Goal: Find specific page/section: Find specific page/section

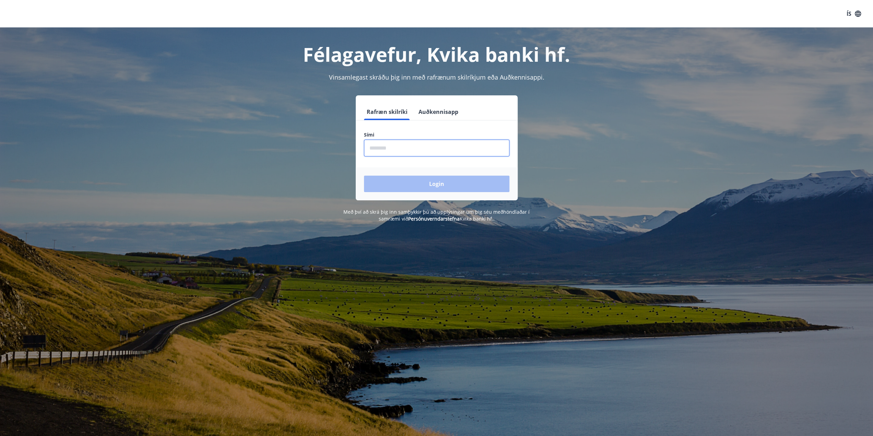
click at [386, 149] on input "phone" at bounding box center [436, 148] width 145 height 17
type input "********"
click at [402, 182] on button "Login" at bounding box center [436, 184] width 145 height 16
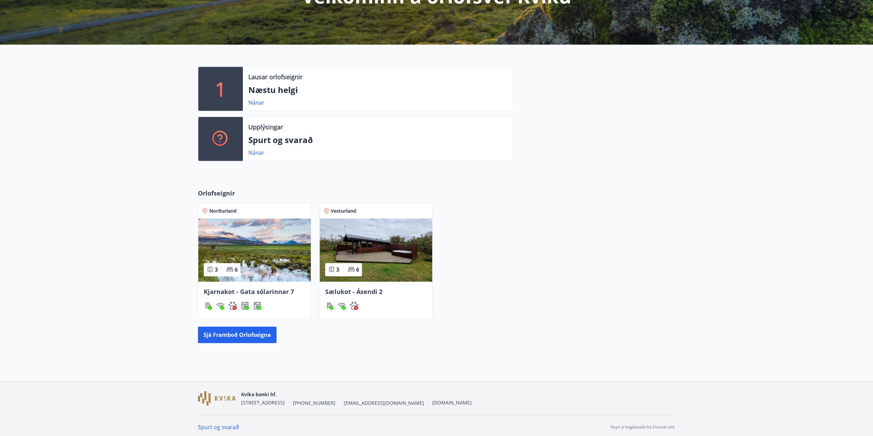
scroll to position [114, 0]
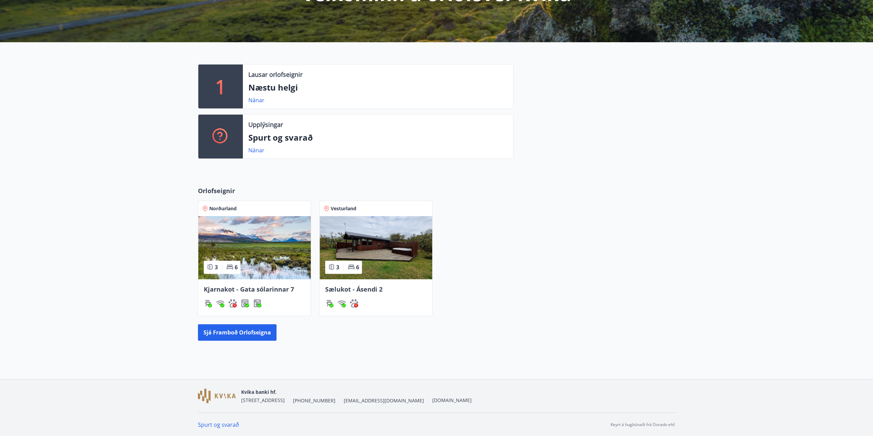
click at [346, 246] on img at bounding box center [376, 247] width 113 height 63
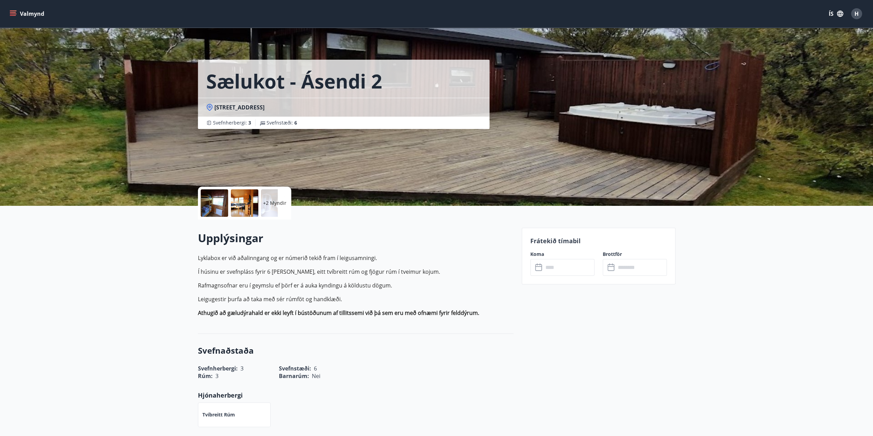
click at [212, 209] on div at bounding box center [214, 202] width 27 height 27
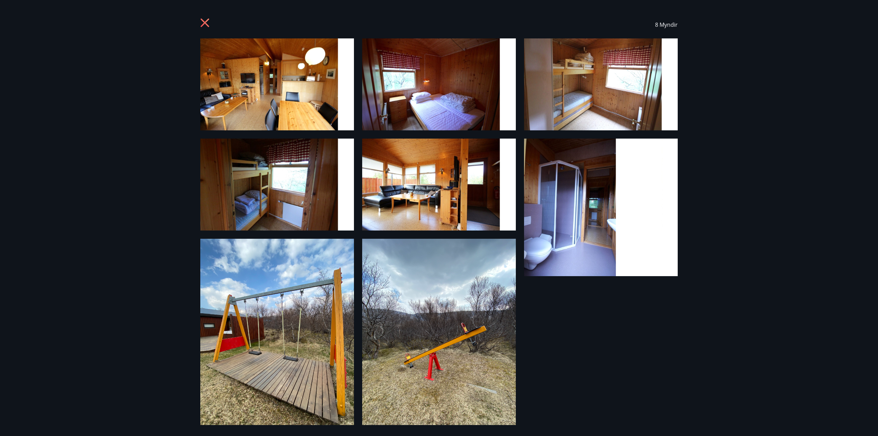
click at [203, 22] on icon at bounding box center [205, 23] width 11 height 11
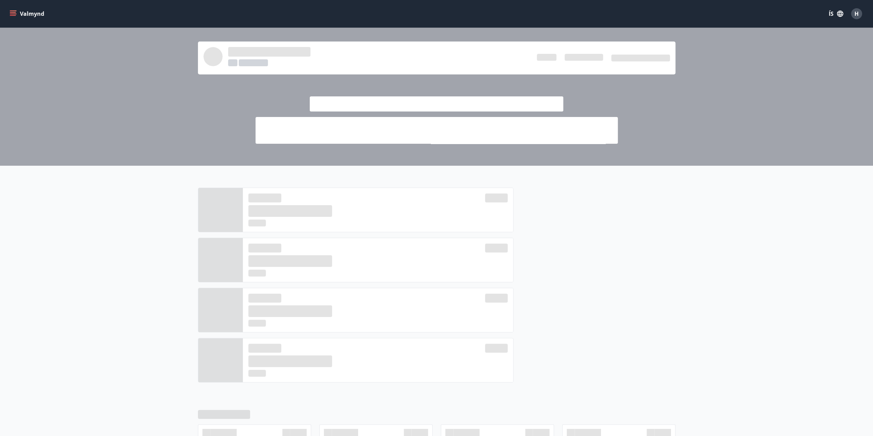
scroll to position [114, 0]
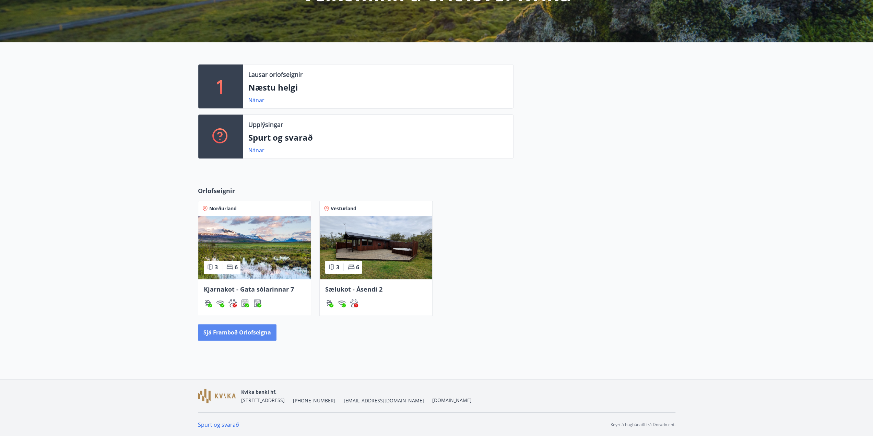
click at [229, 331] on button "Sjá framboð orlofseigna" at bounding box center [237, 332] width 79 height 16
